Goal: Information Seeking & Learning: Learn about a topic

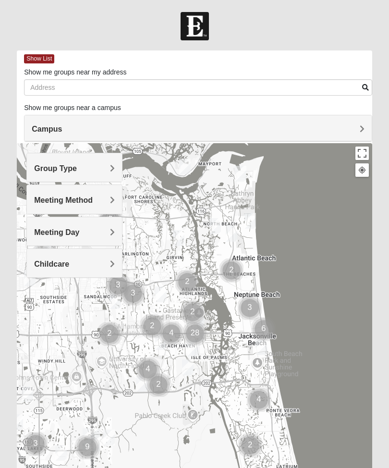
click at [359, 176] on button at bounding box center [362, 169] width 13 height 13
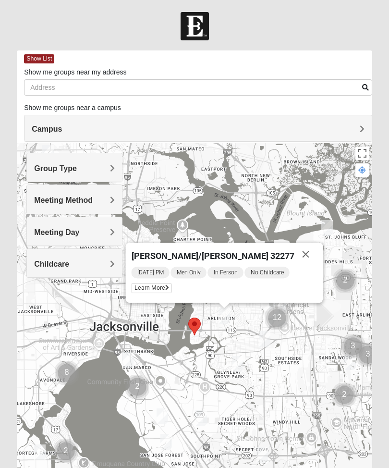
click at [172, 286] on span "Learn More" at bounding box center [152, 288] width 40 height 10
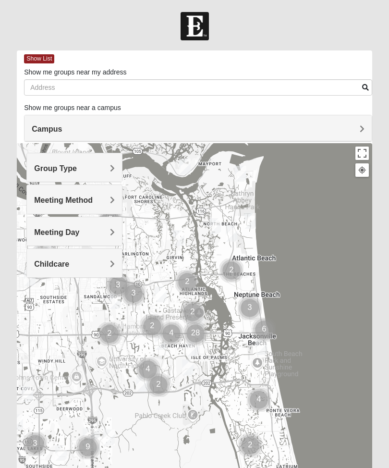
click at [366, 173] on div at bounding box center [362, 170] width 9 height 9
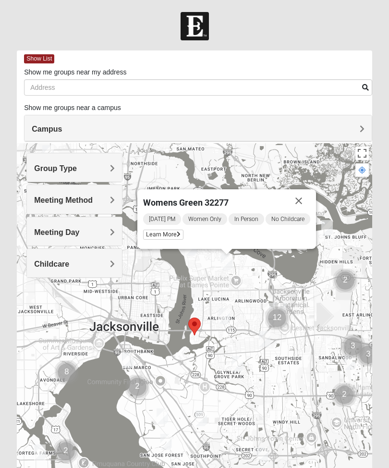
click at [302, 200] on button "Close" at bounding box center [298, 200] width 23 height 23
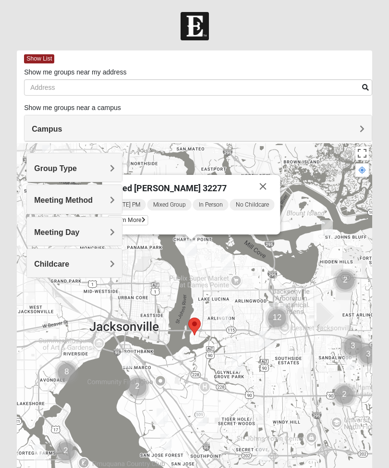
click at [263, 190] on button "Close" at bounding box center [263, 186] width 23 height 23
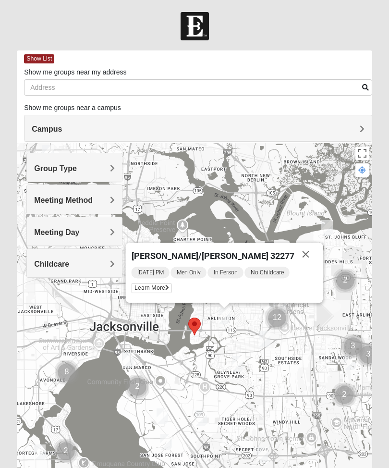
click at [295, 251] on button "Close" at bounding box center [306, 254] width 23 height 23
click at [296, 253] on button "Close" at bounding box center [306, 254] width 23 height 23
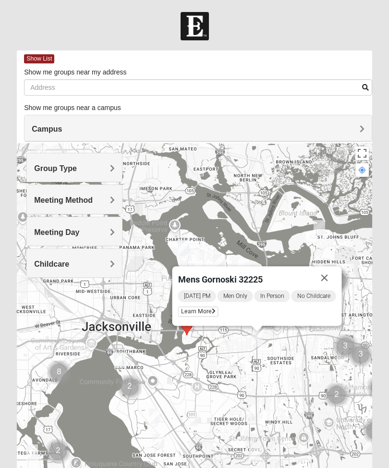
click at [328, 272] on button "Close" at bounding box center [324, 277] width 23 height 23
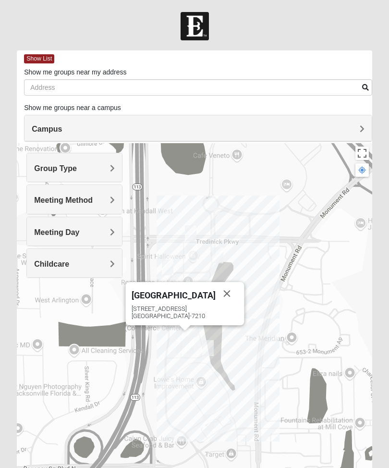
click at [217, 295] on button "Close" at bounding box center [227, 293] width 23 height 23
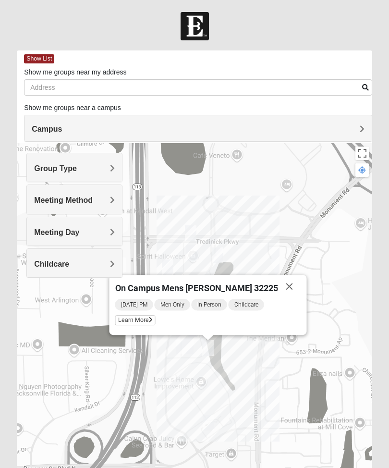
click at [278, 286] on button "Close" at bounding box center [289, 286] width 23 height 23
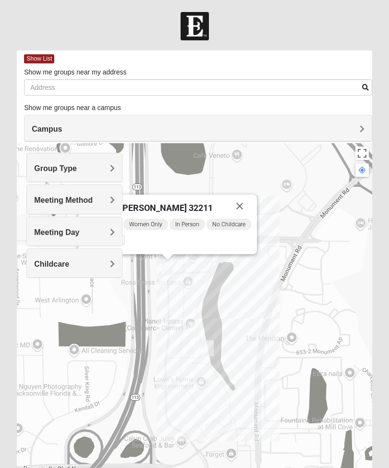
click at [245, 205] on button "Close" at bounding box center [239, 206] width 23 height 23
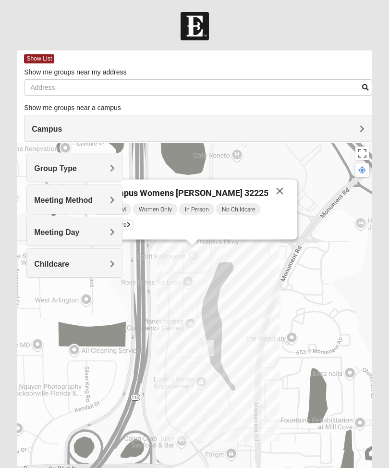
click at [272, 191] on button "Close" at bounding box center [280, 191] width 23 height 23
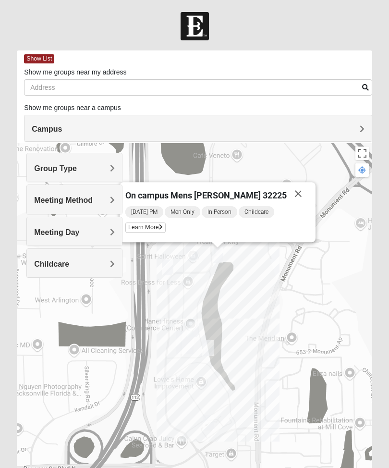
click at [287, 196] on button "Close" at bounding box center [298, 193] width 23 height 23
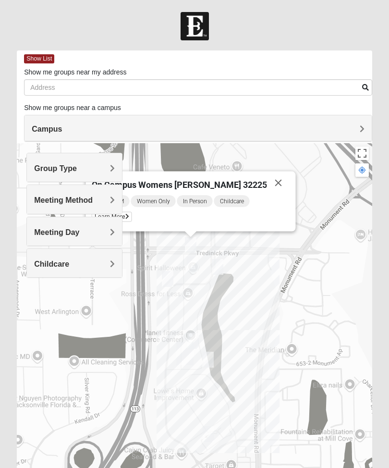
click at [267, 182] on button "Close" at bounding box center [278, 183] width 23 height 23
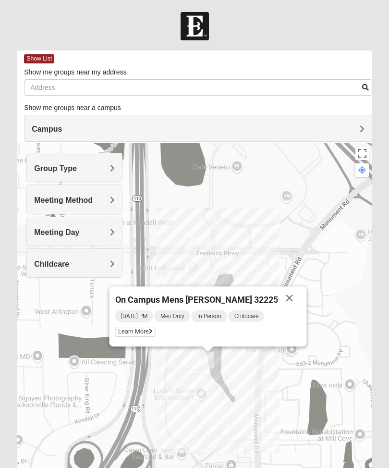
click at [278, 302] on button "Close" at bounding box center [289, 297] width 23 height 23
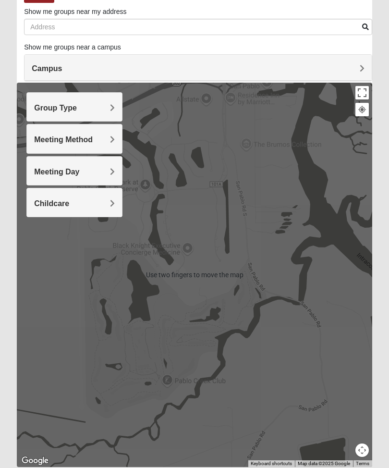
scroll to position [52, 0]
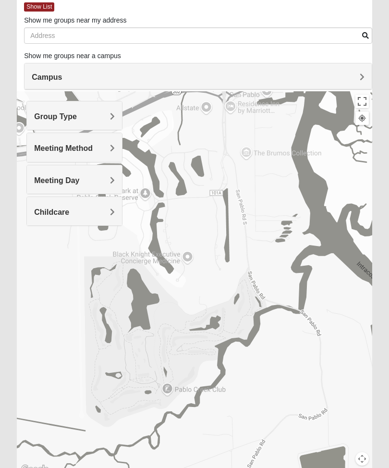
click at [359, 456] on button "Map camera controls" at bounding box center [362, 458] width 13 height 13
click at [365, 455] on button "Map camera controls" at bounding box center [362, 458] width 13 height 13
click at [359, 120] on div at bounding box center [362, 118] width 9 height 9
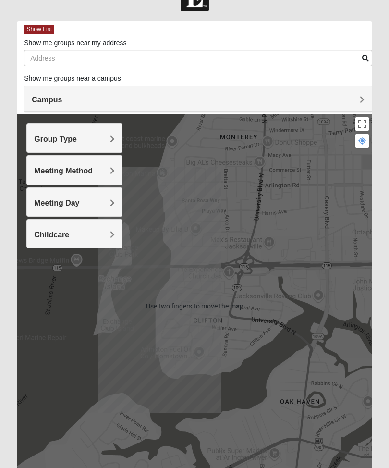
scroll to position [29, 0]
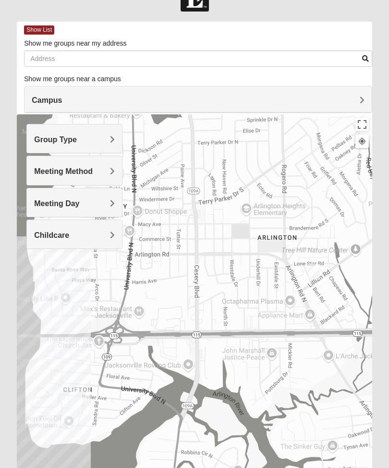
click at [359, 131] on button "Toggle fullscreen view" at bounding box center [362, 124] width 13 height 13
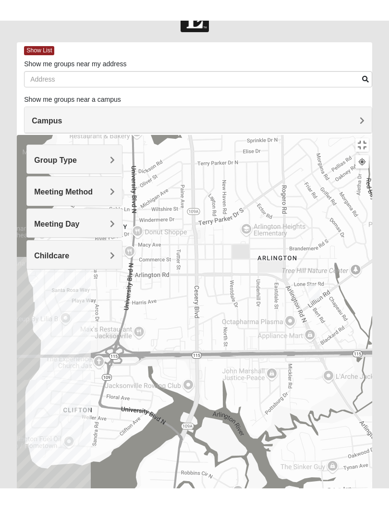
scroll to position [10, 0]
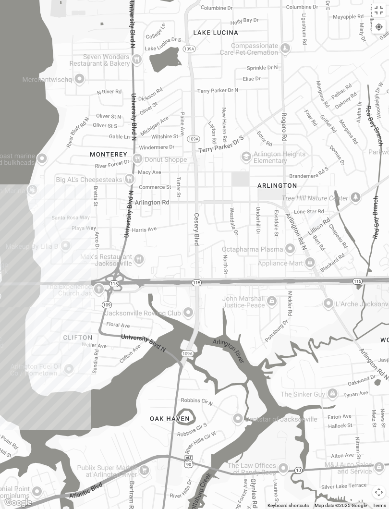
click at [378, 8] on button "Toggle fullscreen view" at bounding box center [378, 9] width 13 height 13
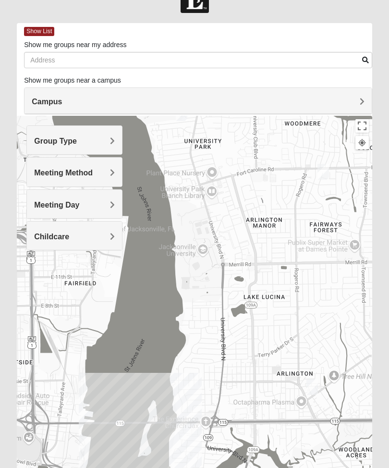
scroll to position [25, 0]
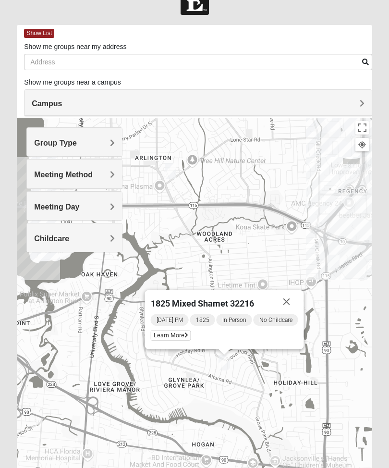
click at [291, 299] on button "Close" at bounding box center [286, 301] width 23 height 23
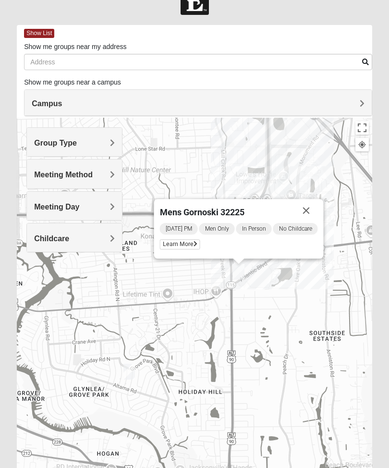
click at [310, 206] on button "Close" at bounding box center [306, 210] width 23 height 23
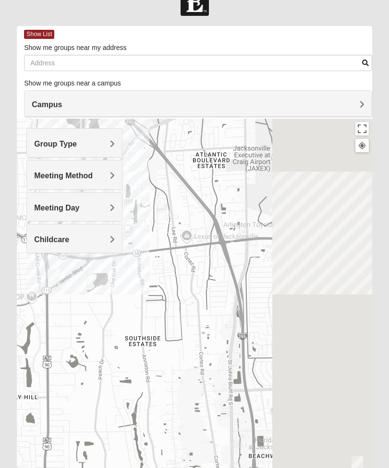
scroll to position [26, 0]
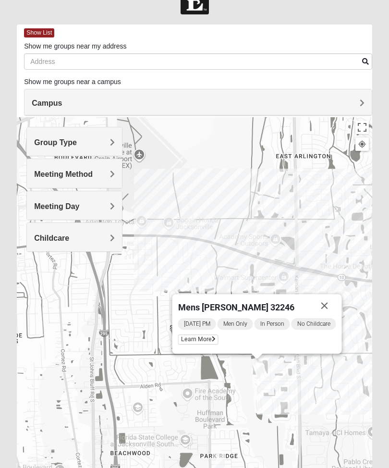
click at [328, 306] on button "Close" at bounding box center [324, 305] width 23 height 23
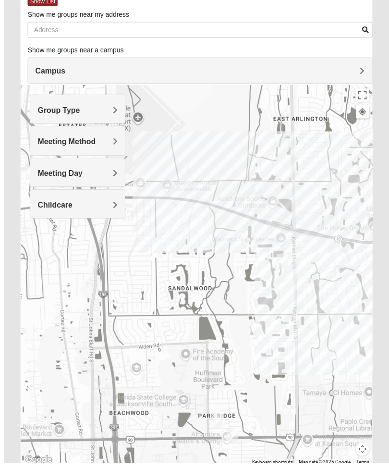
scroll to position [78, 0]
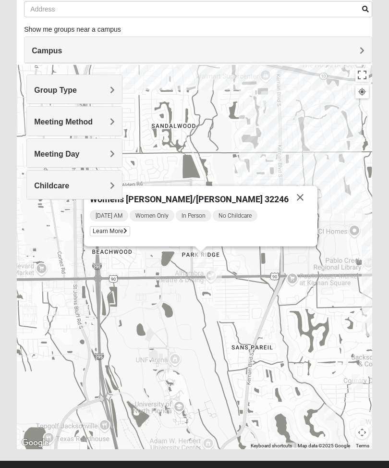
click at [289, 197] on button "Close" at bounding box center [300, 197] width 23 height 23
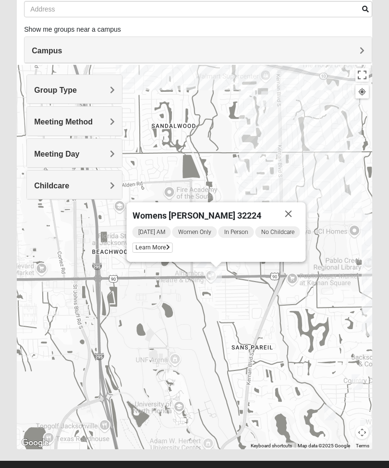
click at [289, 215] on button "Close" at bounding box center [288, 213] width 23 height 23
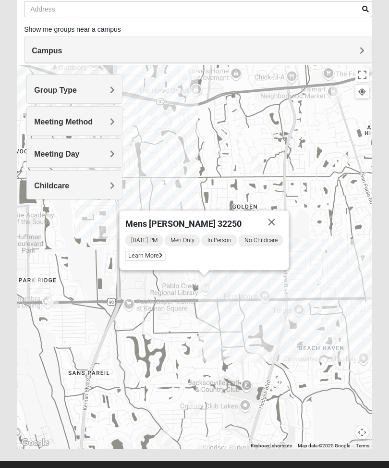
scroll to position [83, 0]
